Goal: Task Accomplishment & Management: Complete application form

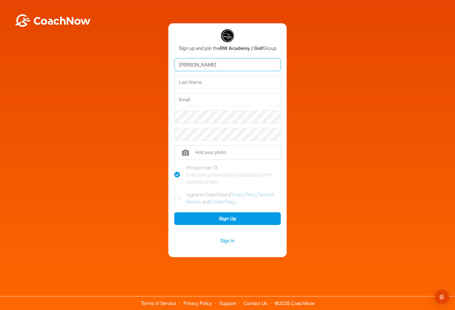
type input "Peter"
type input "Koehlen"
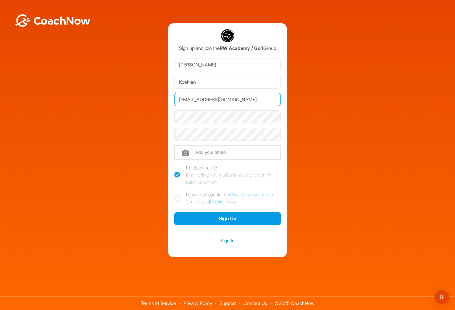
type input "[EMAIL_ADDRESS][DOMAIN_NAME]"
click at [179, 198] on icon at bounding box center [177, 198] width 6 height 6
click at [178, 195] on input "I agree to CoachNow's Privacy Policy , Terms of Service , and Cookie Policy ." at bounding box center [176, 193] width 4 height 4
click at [179, 198] on icon at bounding box center [177, 198] width 6 height 6
click at [178, 195] on input "I agree to CoachNow's Privacy Policy , Terms of Service , and Cookie Policy ." at bounding box center [176, 193] width 4 height 4
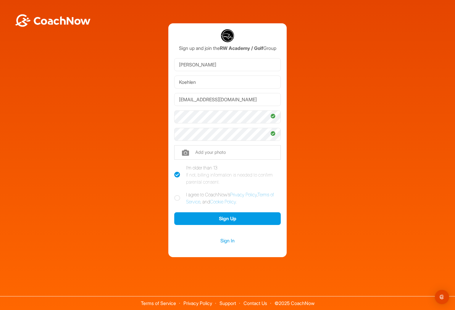
click at [179, 198] on icon at bounding box center [177, 198] width 6 height 6
click at [178, 195] on input "I agree to CoachNow's Privacy Policy , Terms of Service , and Cookie Policy ." at bounding box center [176, 193] width 4 height 4
checkbox input "true"
click at [228, 219] on button "Sign Up" at bounding box center [227, 219] width 106 height 13
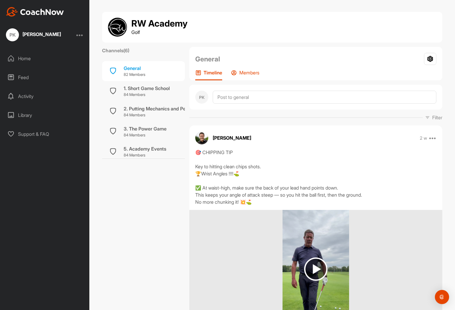
click at [251, 74] on p "Members" at bounding box center [249, 73] width 20 height 6
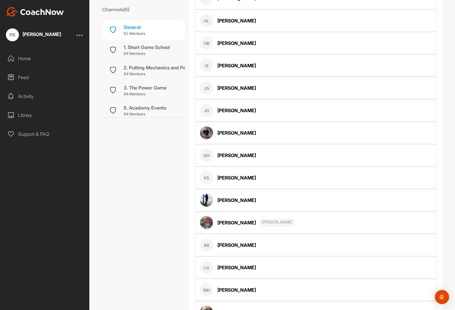
scroll to position [827, 0]
click at [270, 135] on div "[PERSON_NAME]" at bounding box center [315, 132] width 241 height 22
click at [239, 134] on div "[PERSON_NAME]" at bounding box center [236, 132] width 38 height 7
click at [207, 134] on img at bounding box center [206, 132] width 13 height 13
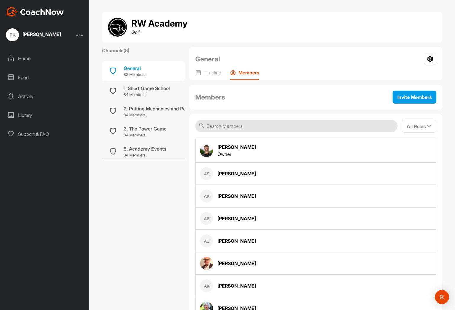
scroll to position [0, 0]
click at [211, 74] on p "Timeline" at bounding box center [212, 73] width 18 height 6
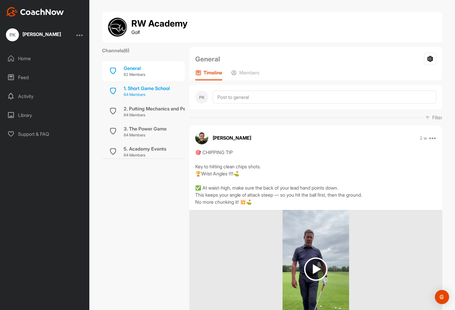
click at [155, 89] on div "1. Short Game School" at bounding box center [147, 88] width 46 height 7
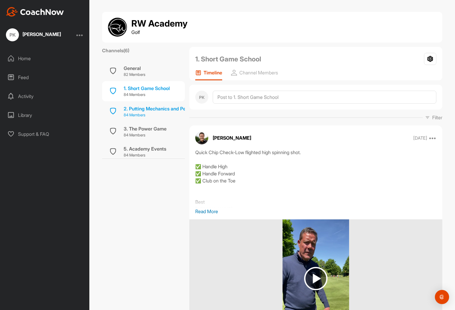
click at [163, 108] on div "2. Putting Mechanics and Performance Drills" at bounding box center [172, 108] width 97 height 7
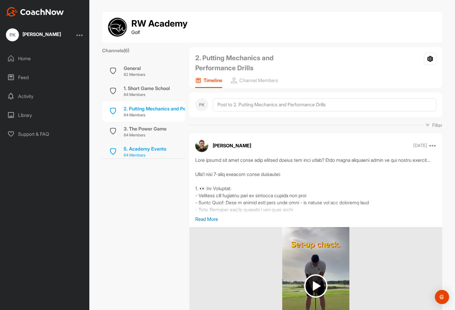
click at [158, 153] on p "84 Members" at bounding box center [145, 156] width 43 height 6
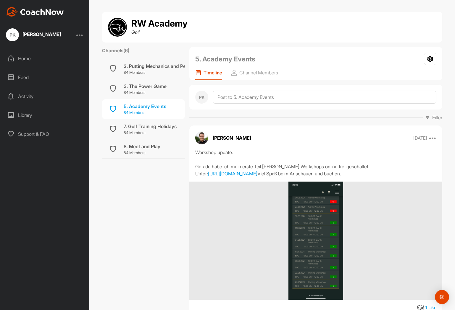
scroll to position [42, 0]
click at [156, 147] on div "8. Meet and Play" at bounding box center [142, 146] width 37 height 7
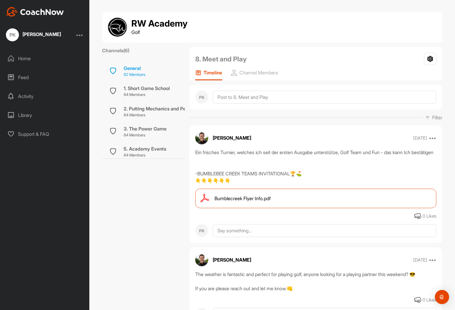
click at [144, 72] on p "82 Members" at bounding box center [135, 75] width 22 height 6
